Goal: Navigation & Orientation: Find specific page/section

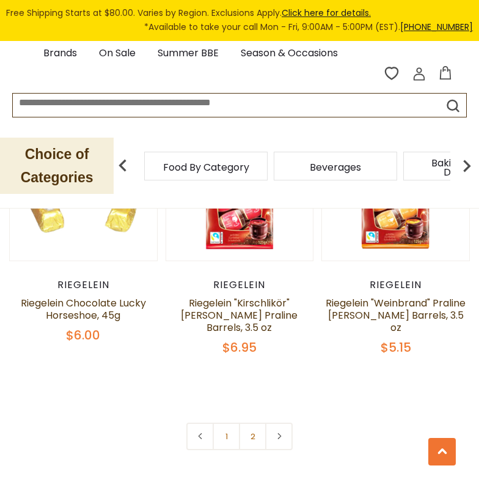
scroll to position [3484, 0]
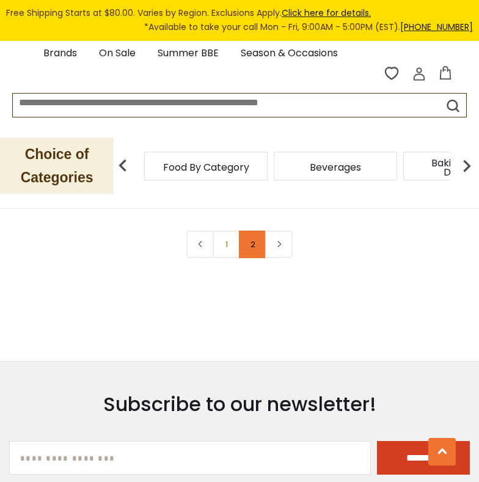
click at [248, 255] on link "2" at bounding box center [253, 245] width 28 height 28
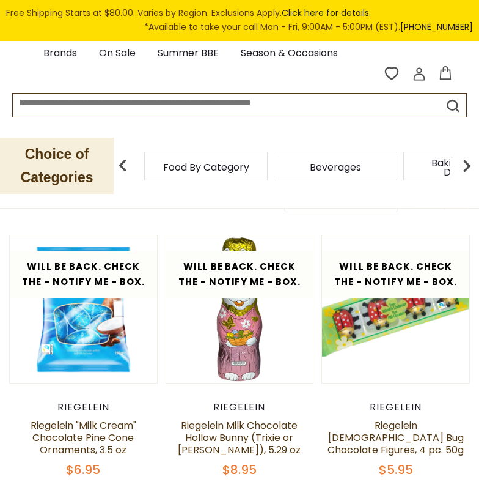
scroll to position [0, 0]
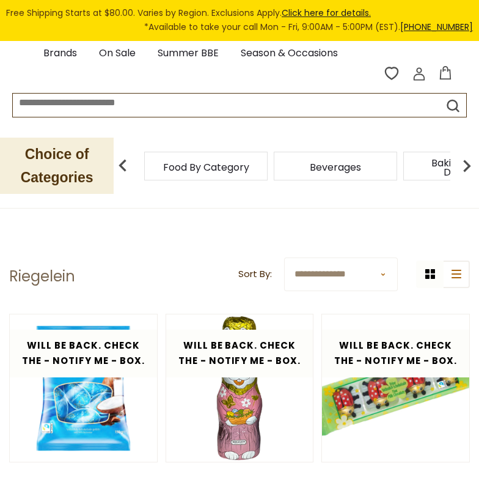
click at [201, 155] on div "Food By Category" at bounding box center [206, 166] width 124 height 29
click at [197, 164] on span "Food By Category" at bounding box center [200, 167] width 86 height 9
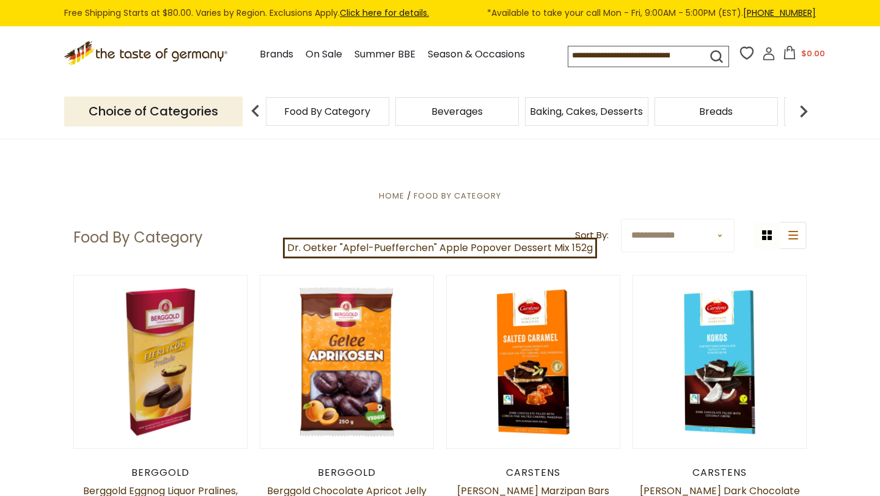
click at [192, 120] on p "Choice of Categories" at bounding box center [153, 112] width 179 height 30
click at [195, 101] on p "Choice of Categories" at bounding box center [153, 112] width 179 height 30
click at [479, 117] on img at bounding box center [804, 111] width 24 height 24
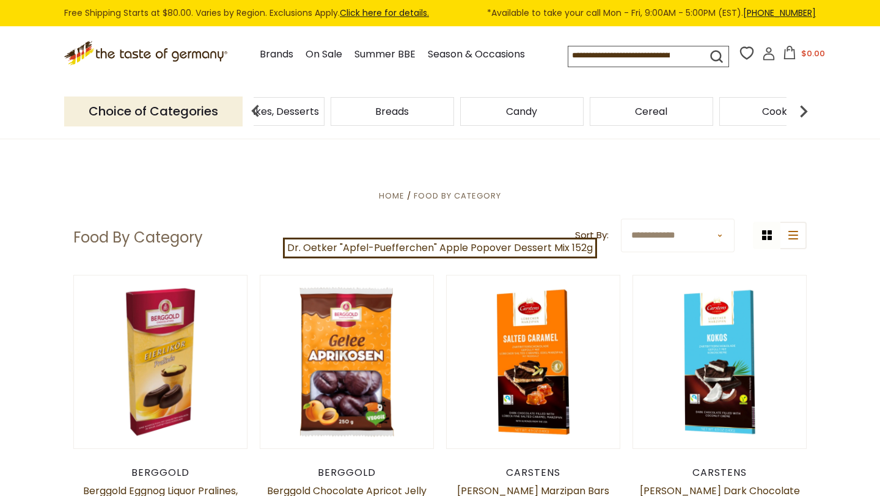
click at [479, 117] on img at bounding box center [804, 111] width 24 height 24
click at [479, 113] on span "Cereal" at bounding box center [489, 111] width 32 height 9
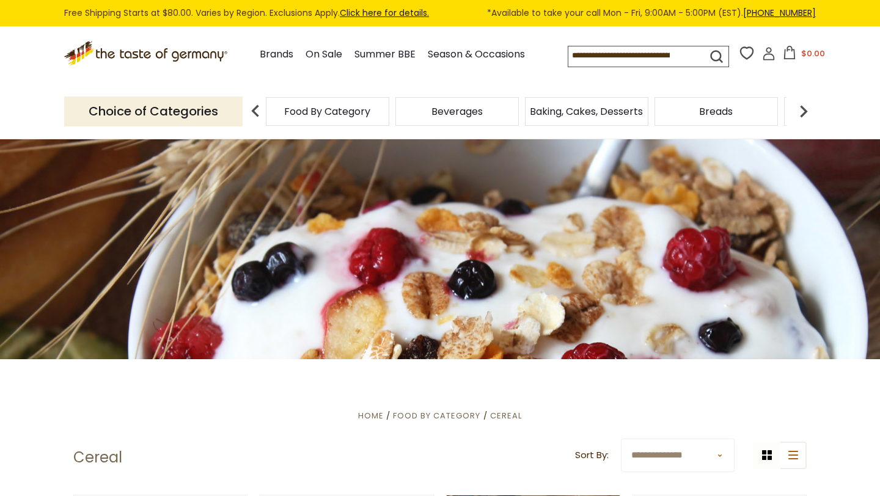
click at [803, 115] on img at bounding box center [804, 111] width 24 height 24
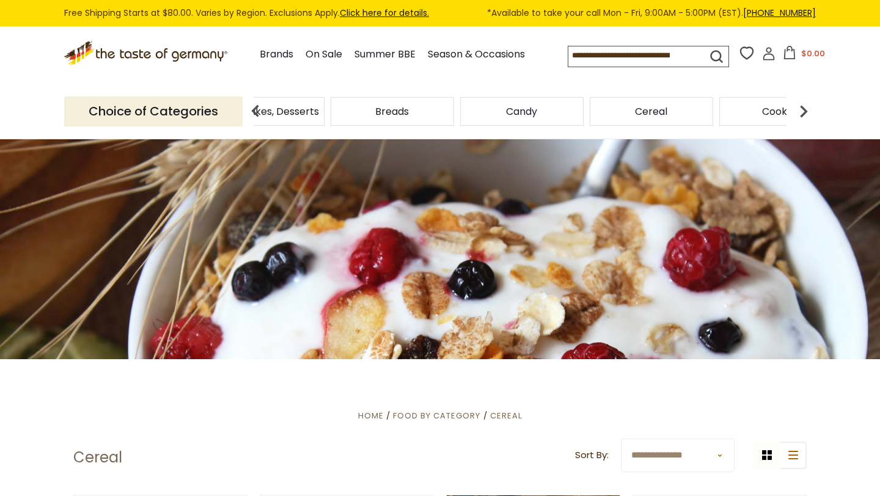
click at [65, 118] on div "Candy" at bounding box center [4, 111] width 124 height 29
click at [515, 107] on span "Candy" at bounding box center [521, 111] width 31 height 9
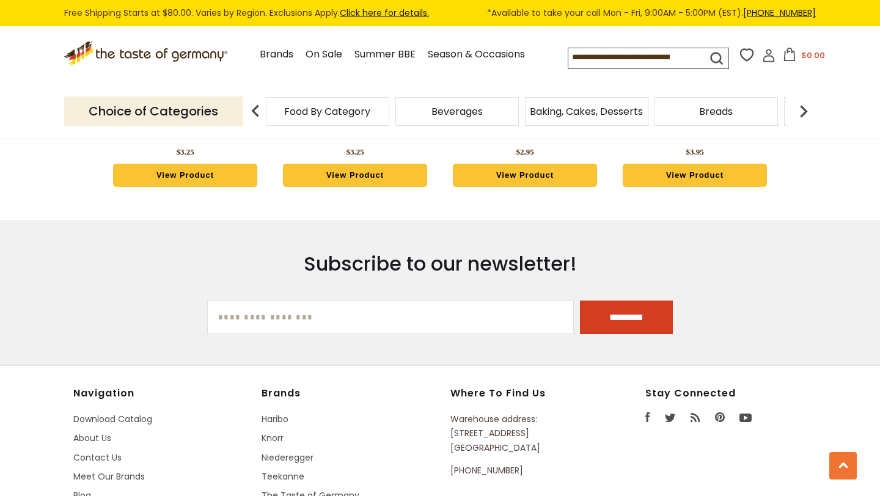
scroll to position [3453, 0]
